Goal: Navigation & Orientation: Find specific page/section

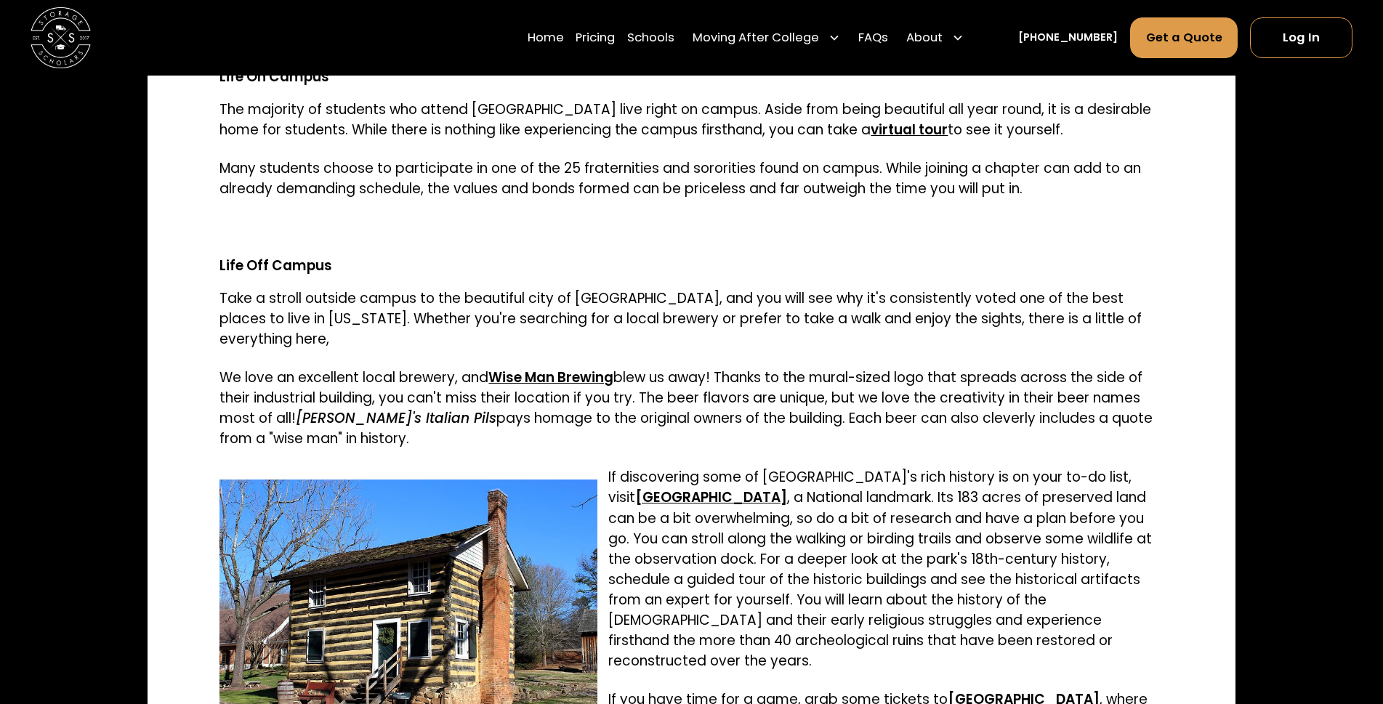
scroll to position [2506, 0]
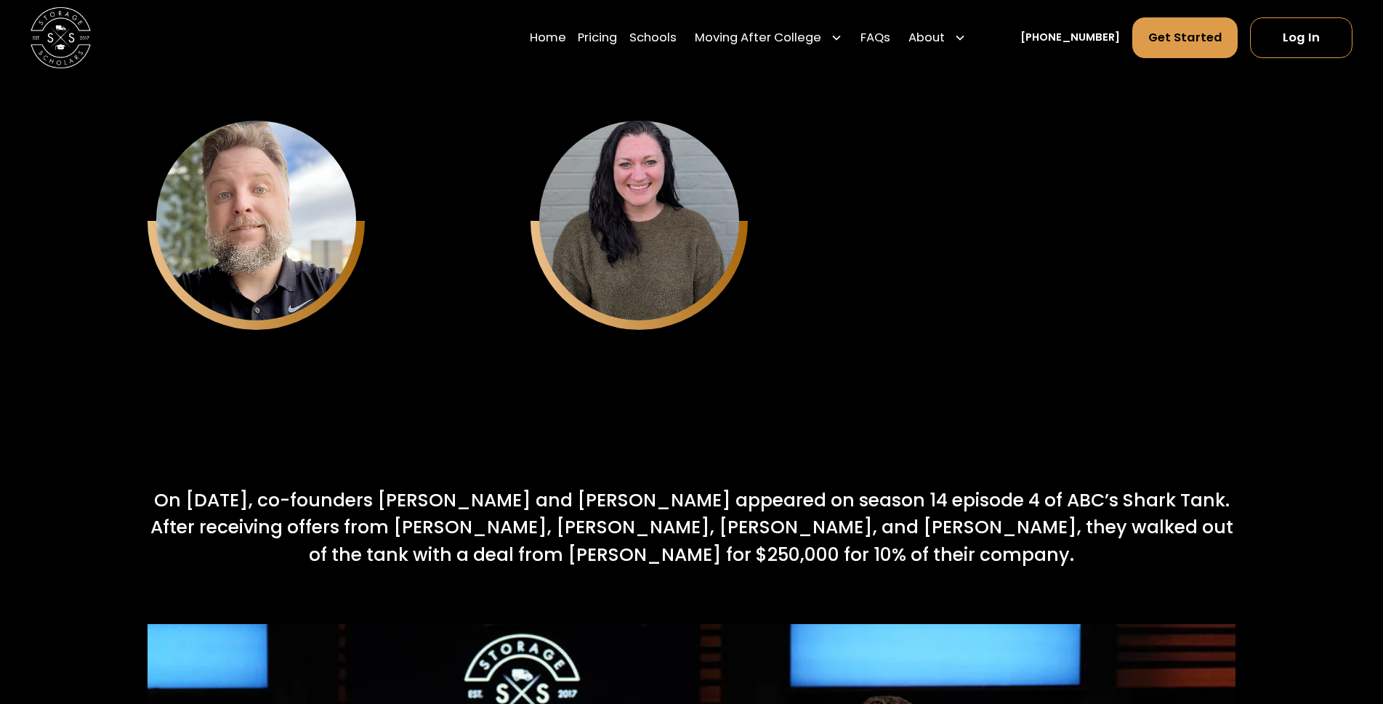
scroll to position [5640, 0]
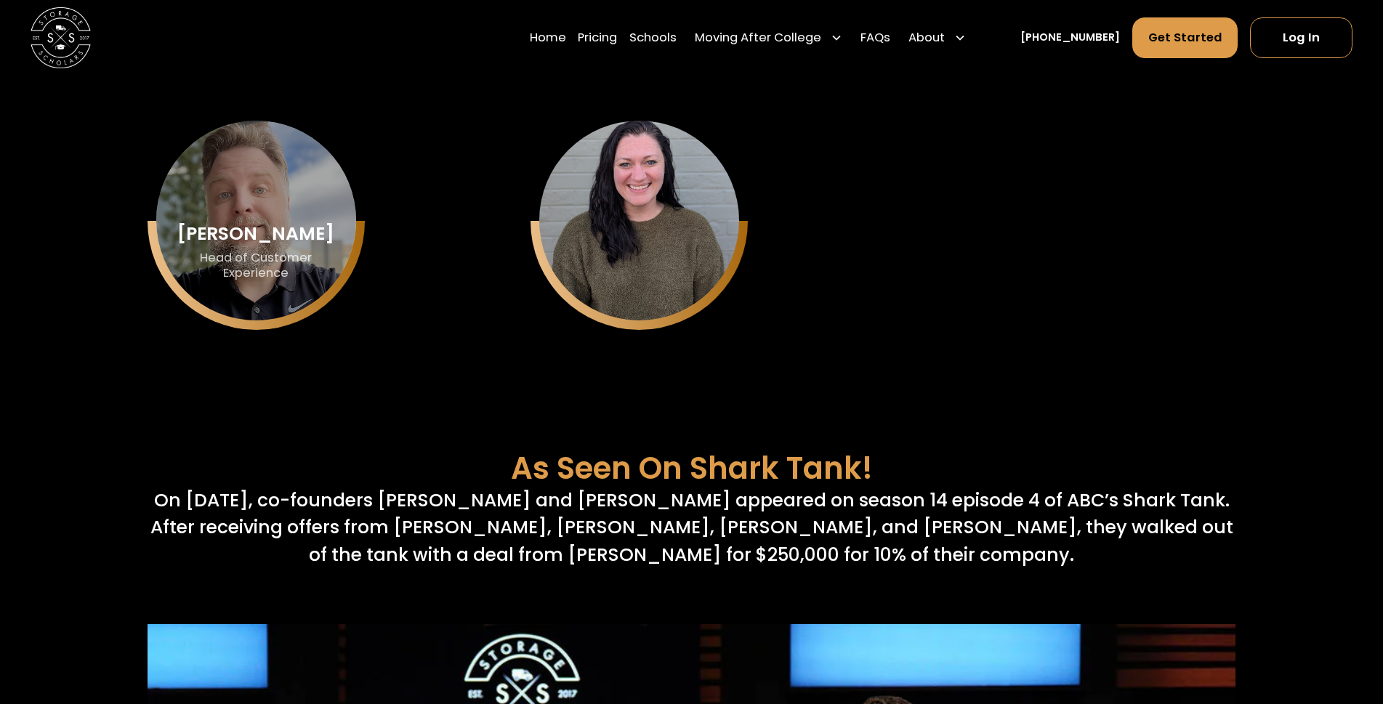
click at [302, 250] on div "Head of Customer Experience" at bounding box center [256, 265] width 155 height 31
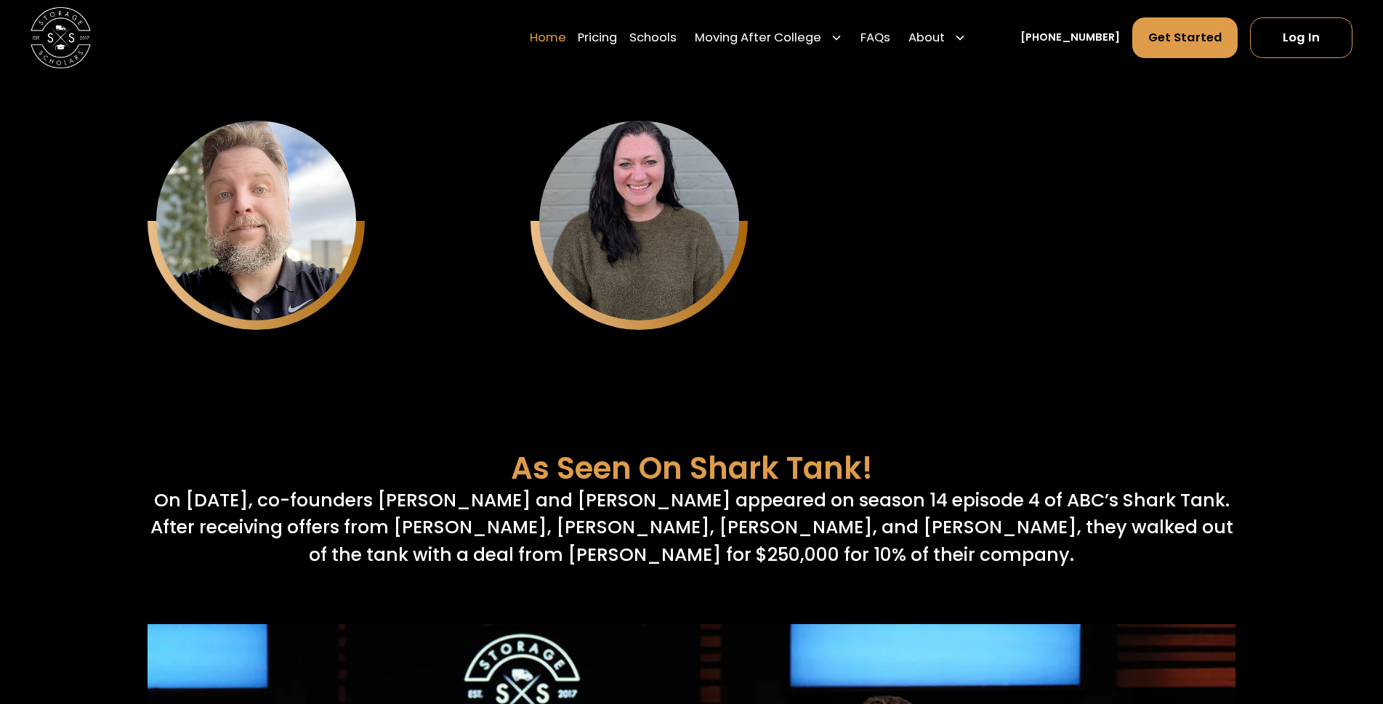
click at [564, 33] on link "Home" at bounding box center [548, 38] width 36 height 42
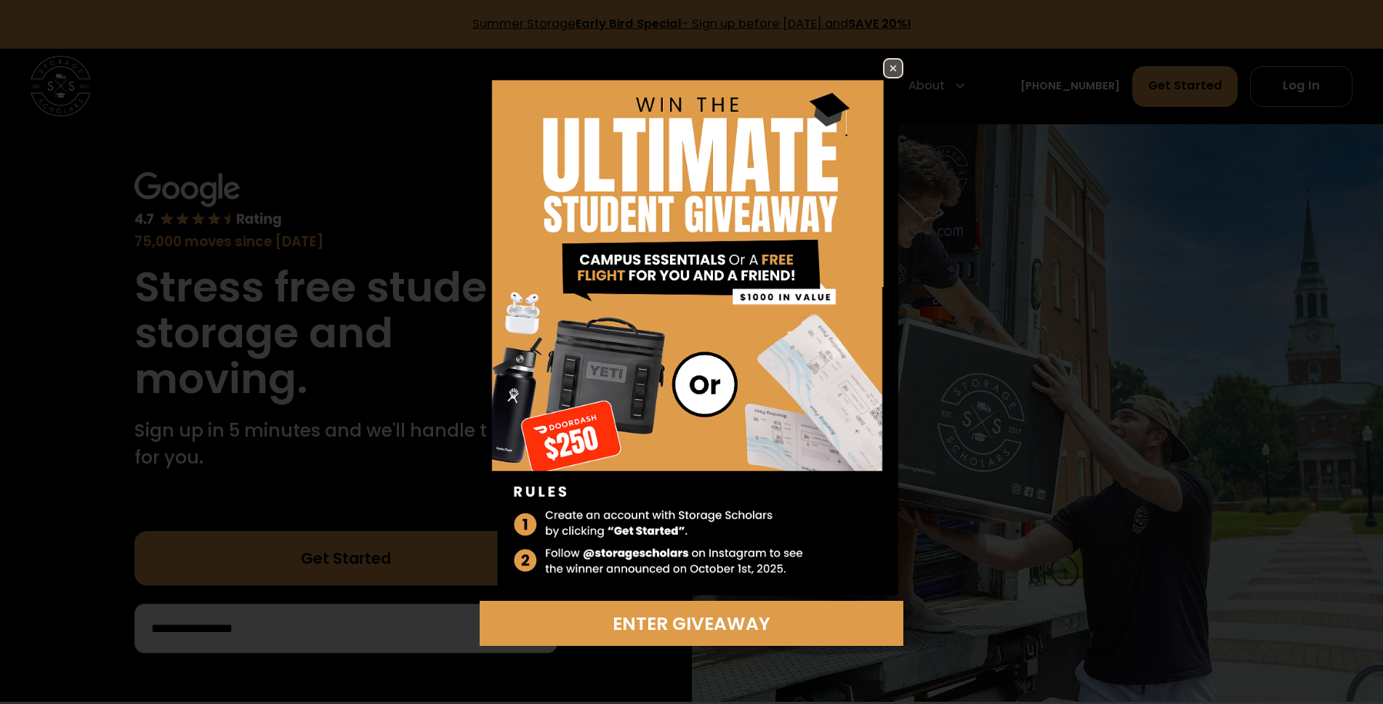
click at [889, 70] on img at bounding box center [892, 68] width 17 height 17
